Goal: Task Accomplishment & Management: Manage account settings

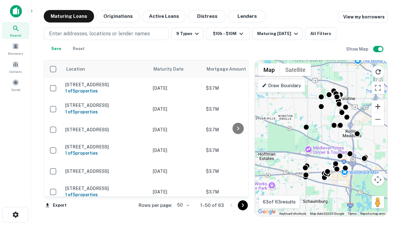
click at [378, 106] on button "Zoom in" at bounding box center [377, 106] width 12 height 12
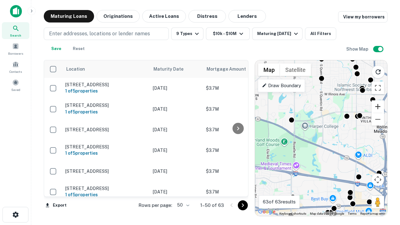
click at [378, 106] on button "Zoom in" at bounding box center [377, 106] width 12 height 12
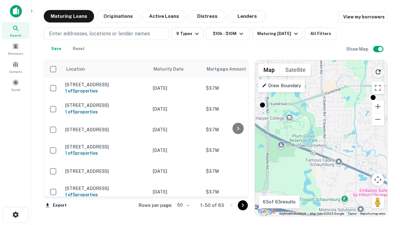
click at [378, 71] on icon "Reload search area" at bounding box center [377, 71] width 7 height 7
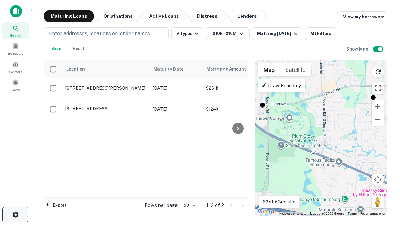
click at [15, 215] on icon "button" at bounding box center [15, 214] width 7 height 7
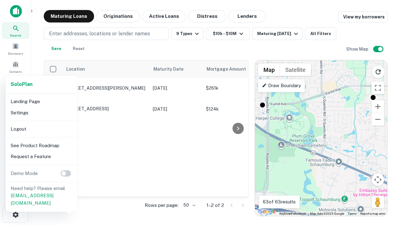
click at [41, 129] on li "Logout" at bounding box center [41, 128] width 67 height 11
